Goal: Navigation & Orientation: Go to known website

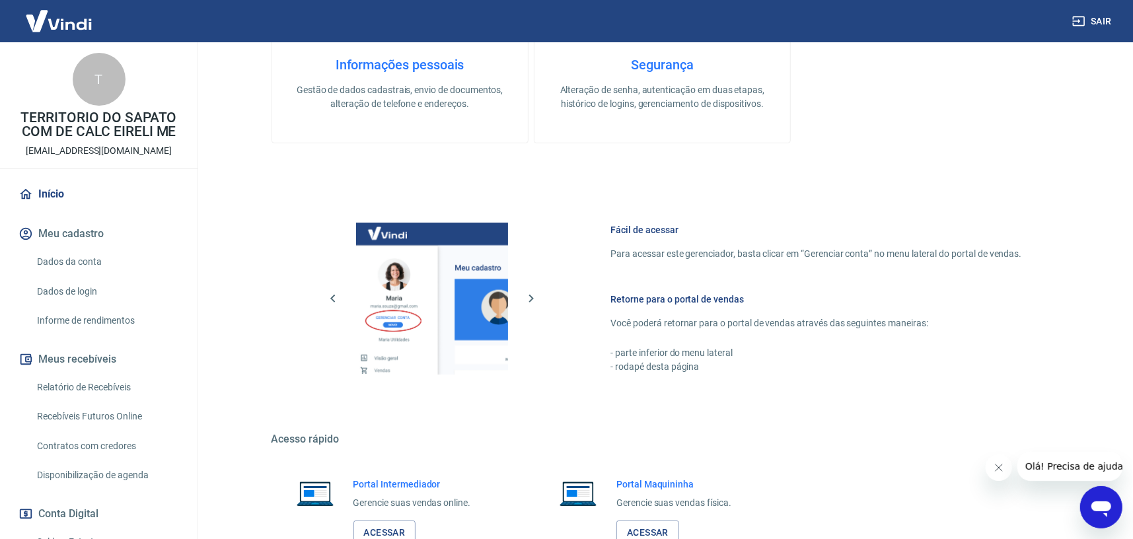
scroll to position [490, 0]
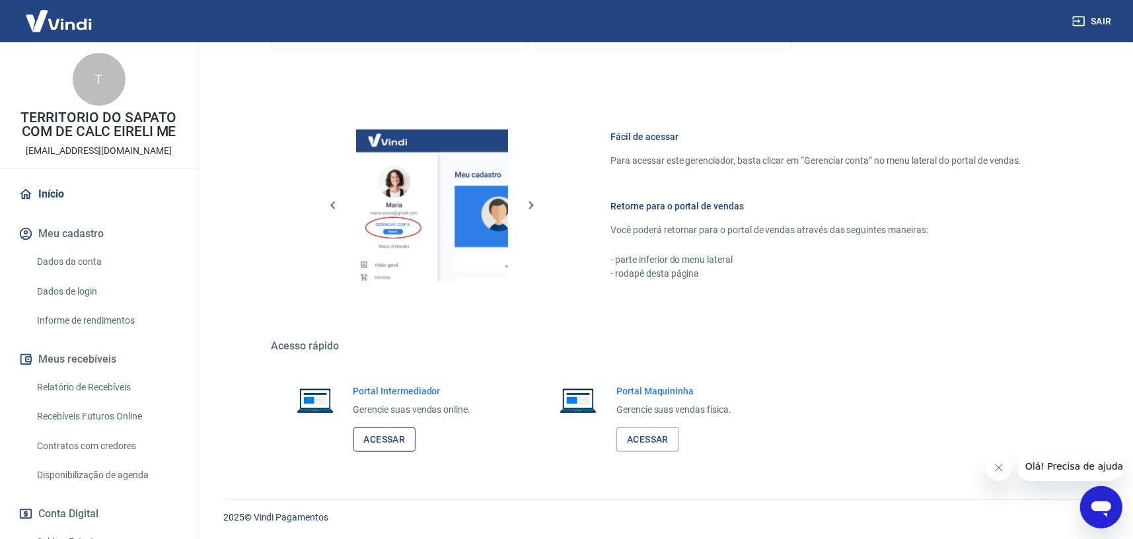
click at [383, 449] on link "Acessar" at bounding box center [384, 439] width 63 height 24
